Goal: Task Accomplishment & Management: Manage account settings

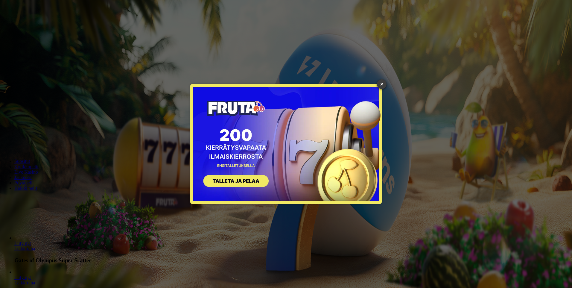
click at [381, 84] on link "×" at bounding box center [382, 84] width 10 height 10
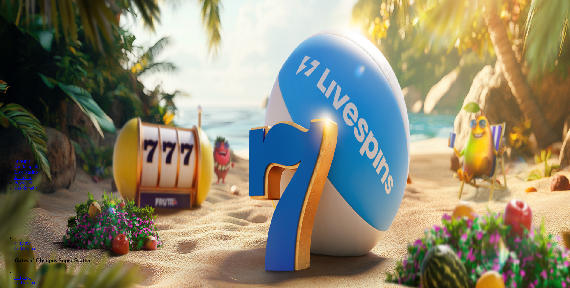
click at [34, 24] on span "Kirjaudu" at bounding box center [41, 21] width 15 height 4
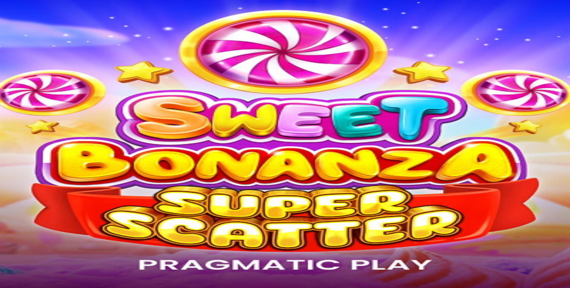
click at [35, 25] on button "Kirjaudu" at bounding box center [41, 22] width 19 height 6
